Goal: Task Accomplishment & Management: Use online tool/utility

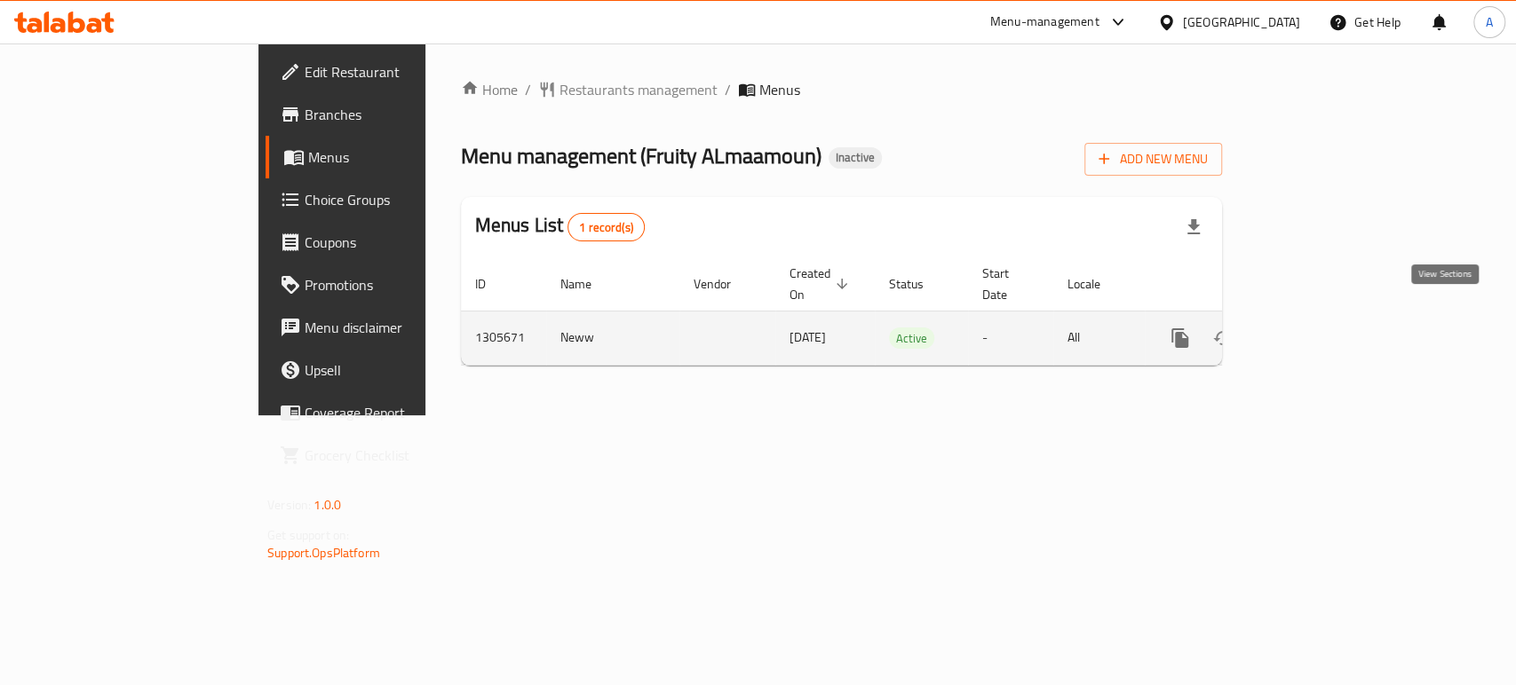
click at [1316, 330] on icon "enhanced table" at bounding box center [1308, 338] width 16 height 16
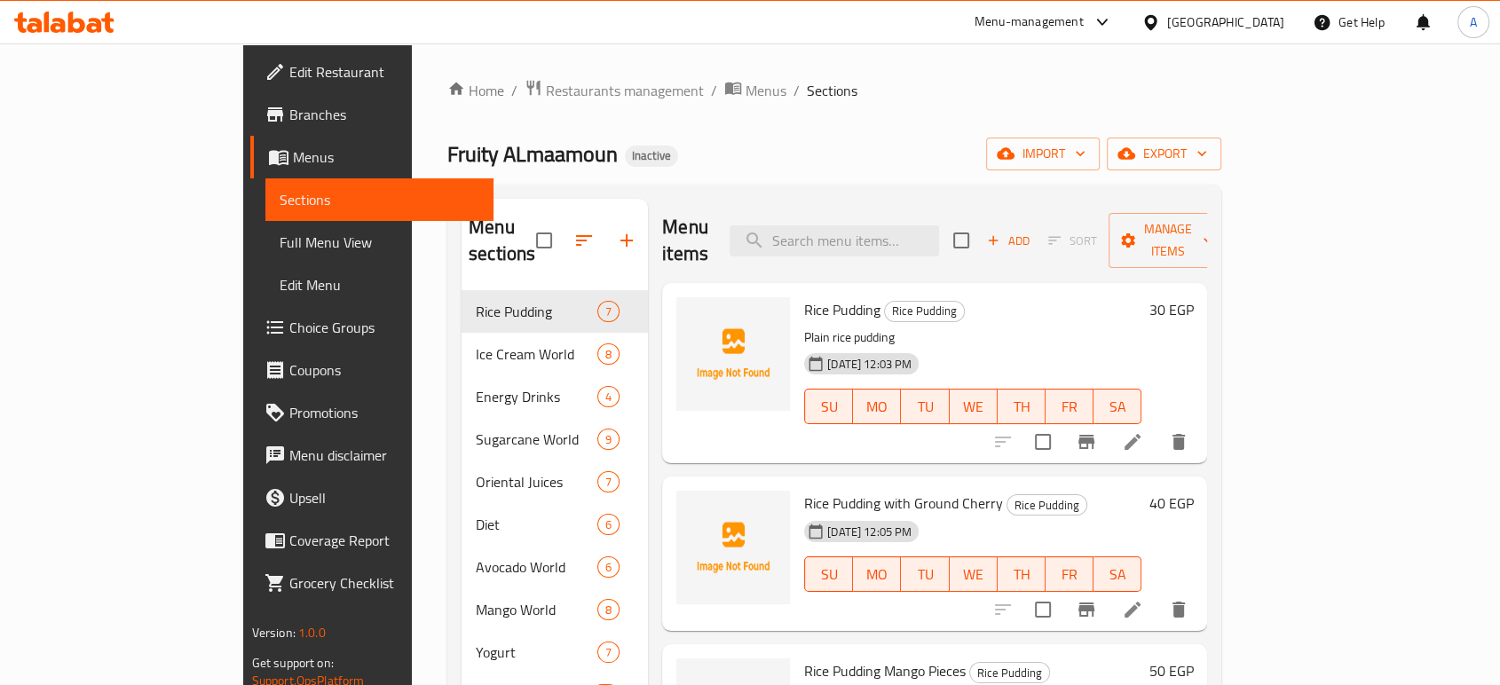
click at [280, 234] on span "Full Menu View" at bounding box center [380, 242] width 200 height 21
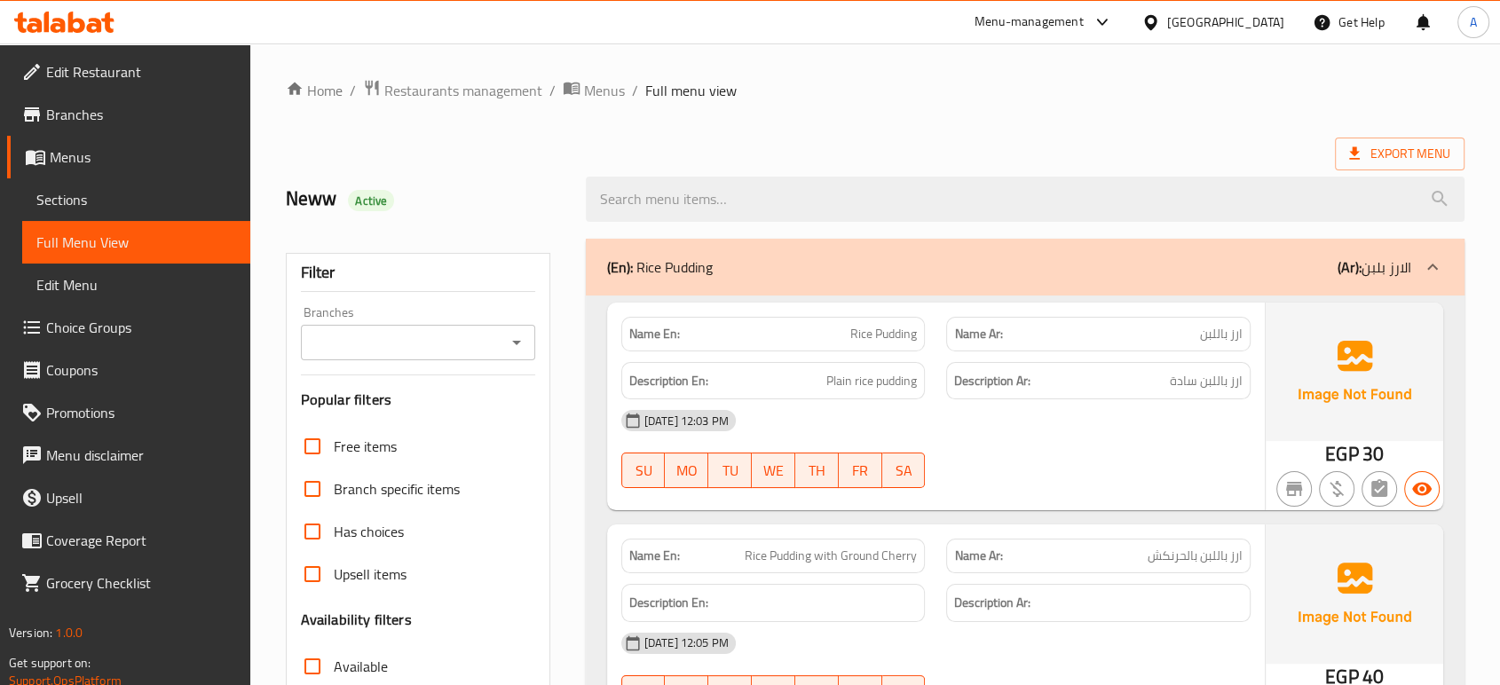
checkbox input "false"
click at [1398, 151] on span "Export Menu" at bounding box center [1399, 154] width 101 height 22
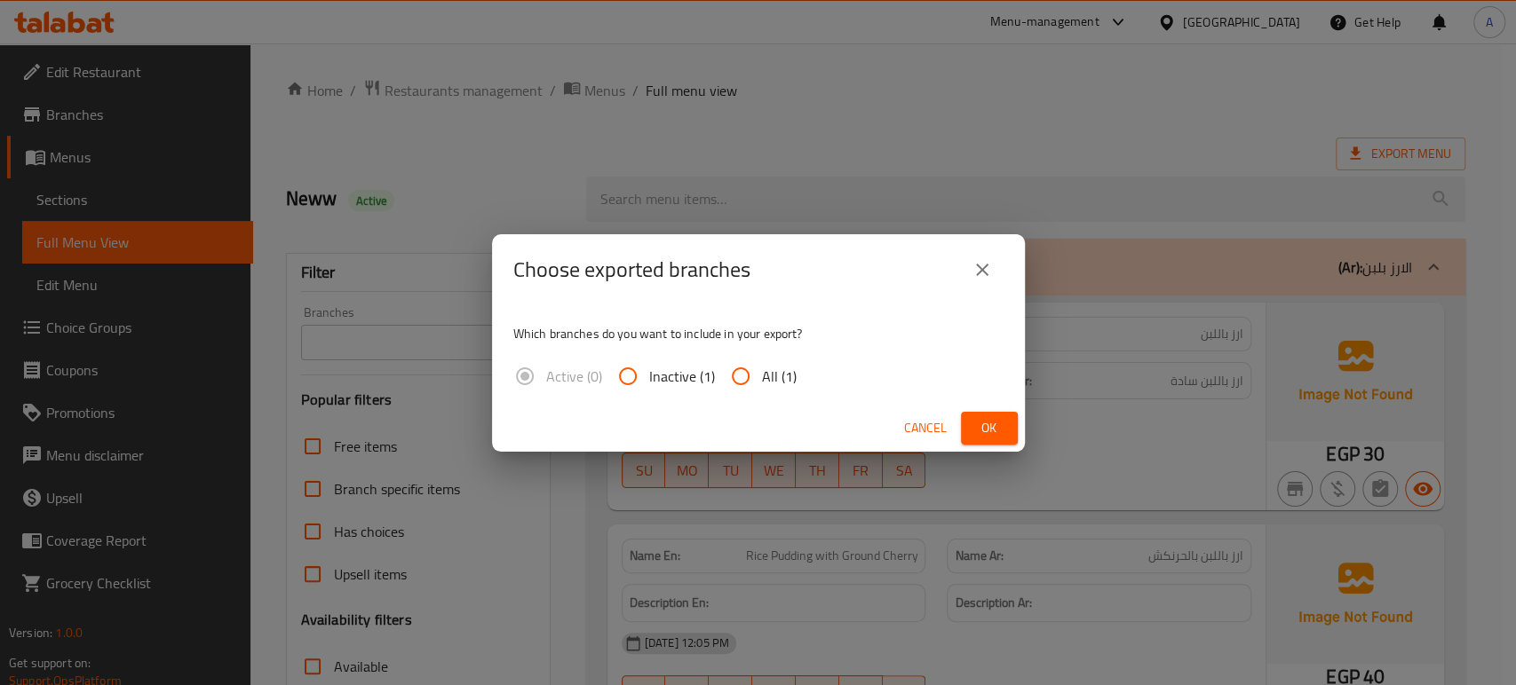
click at [764, 387] on span "All (1)" at bounding box center [779, 376] width 35 height 21
click at [762, 387] on input "All (1)" at bounding box center [740, 376] width 43 height 43
radio input "true"
click at [987, 431] on span "Ok" at bounding box center [989, 428] width 28 height 22
